Goal: Navigation & Orientation: Find specific page/section

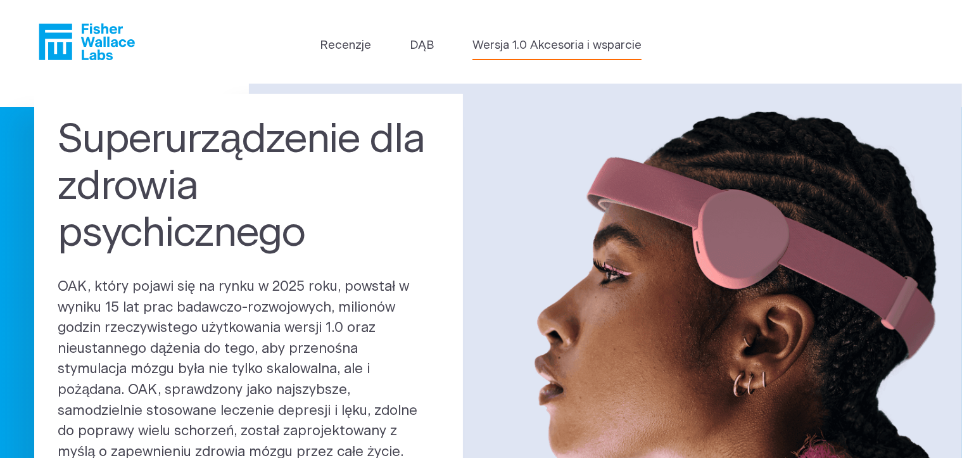
click at [555, 51] on font "Wersja 1.0 Akcesoria i wsparcie" at bounding box center [556, 45] width 169 height 12
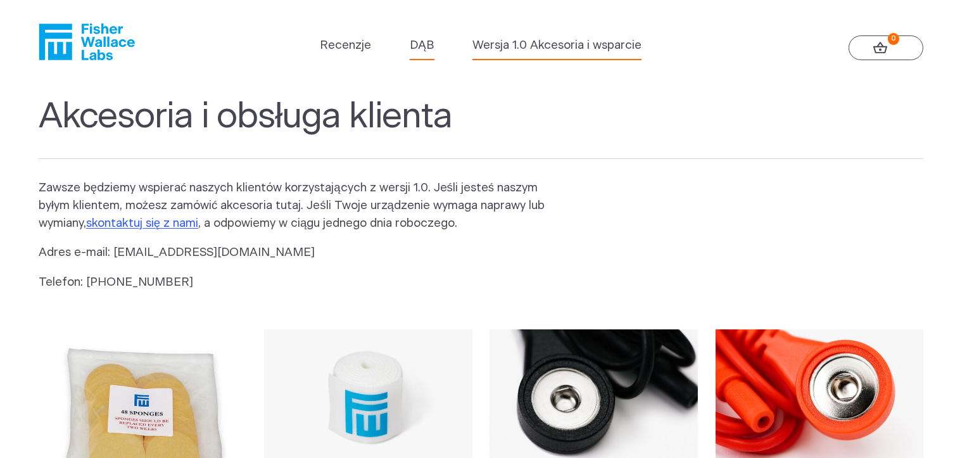
click at [419, 47] on font "DĄB" at bounding box center [422, 45] width 24 height 12
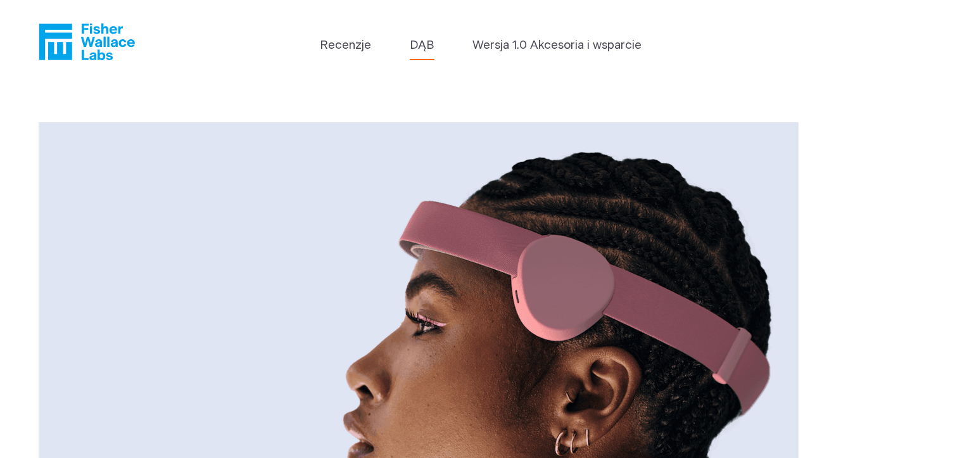
click at [337, 36] on header "Recenzje DĄB Wersja 1.0 Akcesoria i wsparcie" at bounding box center [481, 42] width 962 height 84
click at [337, 47] on font "Recenzje" at bounding box center [345, 45] width 51 height 12
click at [120, 43] on icon "Fisher Wallace" at bounding box center [91, 41] width 87 height 37
click at [116, 42] on icon "Fisher Wallace" at bounding box center [91, 41] width 87 height 37
